Goal: Submit feedback/report problem

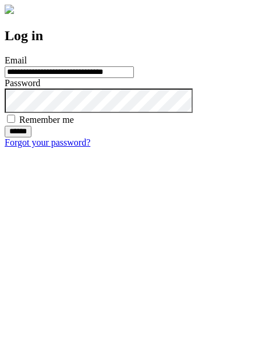
type input "**********"
click at [31, 138] on input "******" at bounding box center [18, 132] width 27 height 12
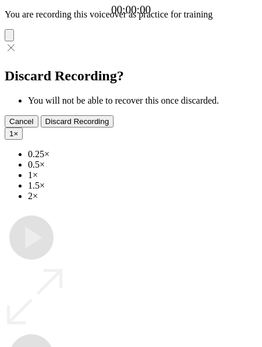
type input "**********"
